Goal: Information Seeking & Learning: Learn about a topic

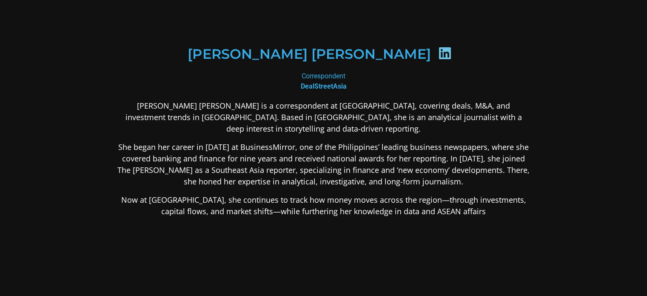
scroll to position [90, 0]
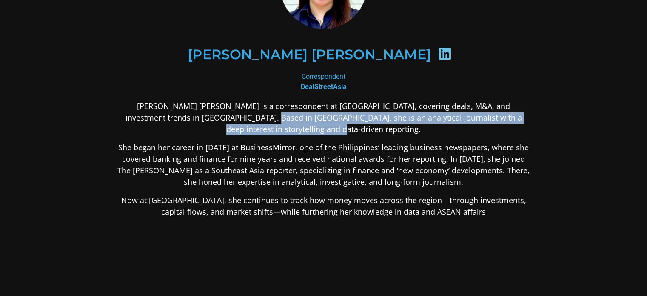
drag, startPoint x: 216, startPoint y: 115, endPoint x: 368, endPoint y: 126, distance: 153.0
click at [368, 126] on p "[PERSON_NAME] [PERSON_NAME] is a correspondent at [GEOGRAPHIC_DATA], covering d…" at bounding box center [323, 117] width 413 height 34
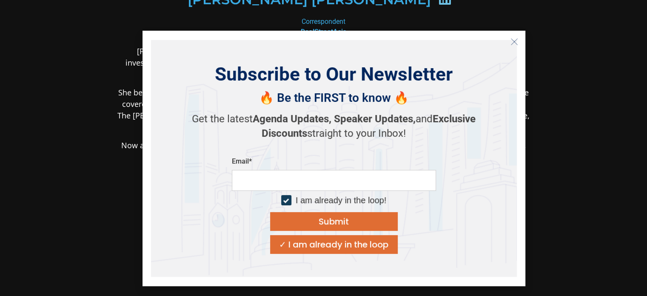
scroll to position [160, 0]
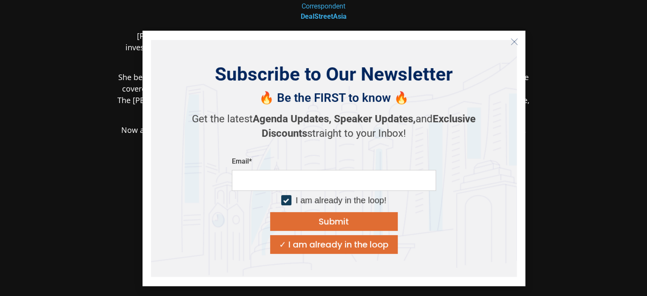
click at [511, 43] on icon "Close" at bounding box center [514, 42] width 8 height 8
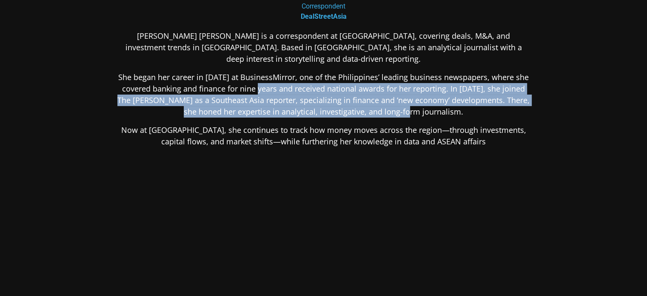
drag, startPoint x: 262, startPoint y: 86, endPoint x: 441, endPoint y: 111, distance: 181.2
click at [441, 111] on p "She began her career in [DATE] at BusinessMirror, one of the Philippines’ leadi…" at bounding box center [323, 94] width 413 height 46
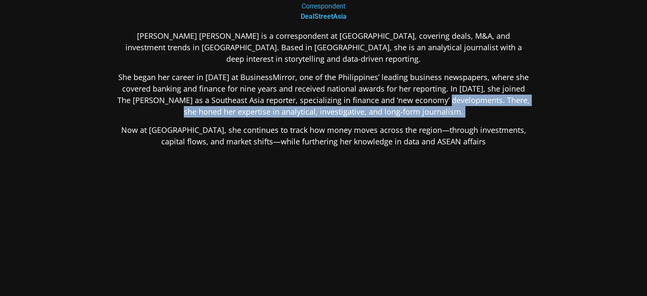
drag, startPoint x: 441, startPoint y: 111, endPoint x: 450, endPoint y: 86, distance: 26.6
click at [450, 86] on p "She began her career in [DATE] at BusinessMirror, one of the Philippines’ leadi…" at bounding box center [323, 94] width 413 height 46
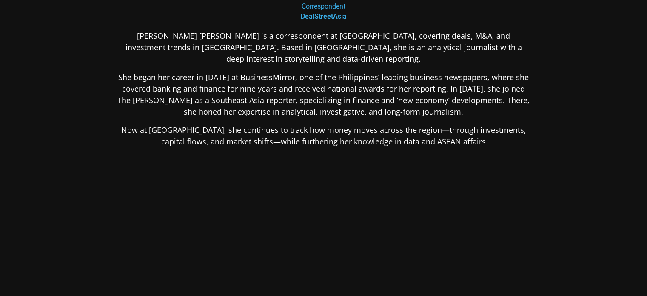
click at [450, 86] on p "She began her career in [DATE] at BusinessMirror, one of the Philippines’ leadi…" at bounding box center [323, 94] width 413 height 46
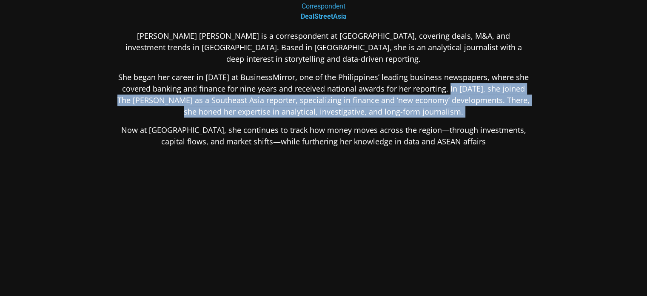
drag, startPoint x: 450, startPoint y: 86, endPoint x: 453, endPoint y: 109, distance: 23.1
click at [453, 109] on p "She began her career in [DATE] at BusinessMirror, one of the Philippines’ leadi…" at bounding box center [323, 94] width 413 height 46
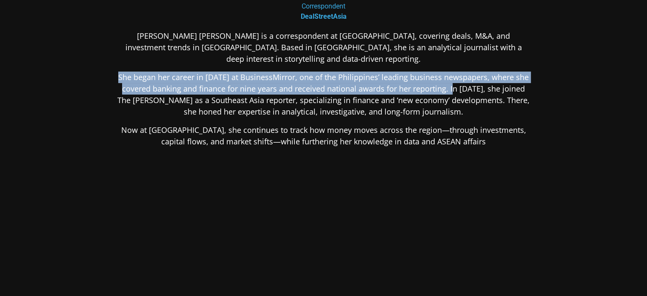
click at [453, 109] on p "She began her career in [DATE] at BusinessMirror, one of the Philippines’ leadi…" at bounding box center [323, 94] width 413 height 46
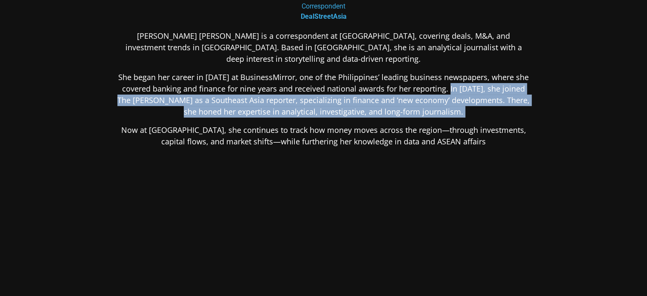
drag, startPoint x: 453, startPoint y: 109, endPoint x: 448, endPoint y: 85, distance: 24.3
click at [448, 85] on p "She began her career in [DATE] at BusinessMirror, one of the Philippines’ leadi…" at bounding box center [323, 94] width 413 height 46
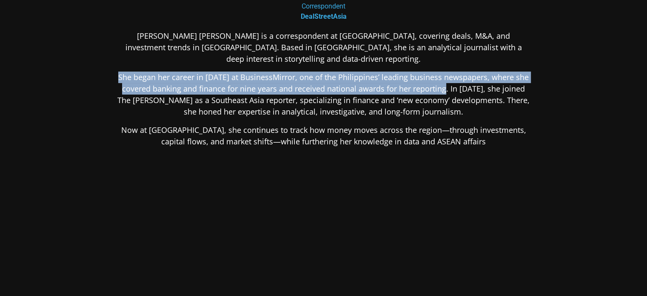
click at [449, 86] on p "She began her career in [DATE] at BusinessMirror, one of the Philippines’ leadi…" at bounding box center [323, 94] width 413 height 46
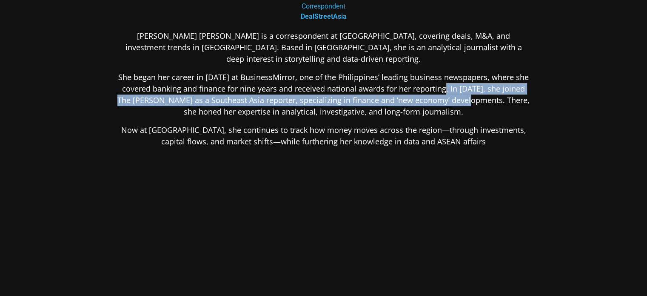
drag, startPoint x: 449, startPoint y: 86, endPoint x: 464, endPoint y: 104, distance: 23.5
click at [464, 104] on p "She began her career in [DATE] at BusinessMirror, one of the Philippines’ leadi…" at bounding box center [323, 94] width 413 height 46
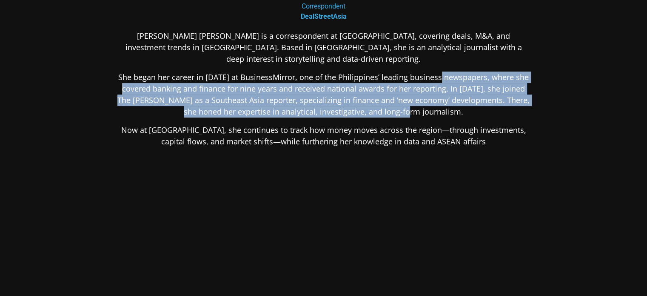
drag, startPoint x: 446, startPoint y: 114, endPoint x: 445, endPoint y: 76, distance: 37.9
click at [445, 76] on p "She began her career in [DATE] at BusinessMirror, one of the Philippines’ leadi…" at bounding box center [323, 94] width 413 height 46
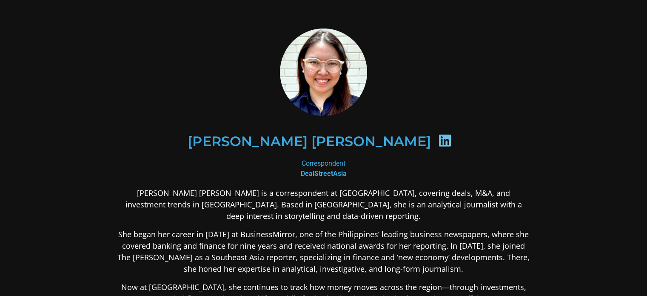
scroll to position [0, 0]
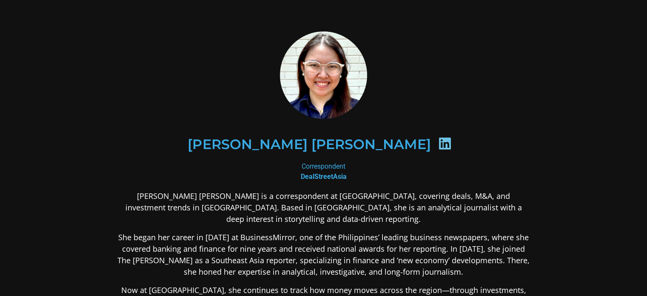
click at [438, 144] on icon at bounding box center [445, 143] width 14 height 14
click at [378, 144] on h2 "[PERSON_NAME] [PERSON_NAME]" at bounding box center [309, 144] width 243 height 14
click at [438, 142] on icon at bounding box center [445, 143] width 14 height 14
click at [438, 139] on icon at bounding box center [445, 143] width 14 height 14
